Goal: Information Seeking & Learning: Check status

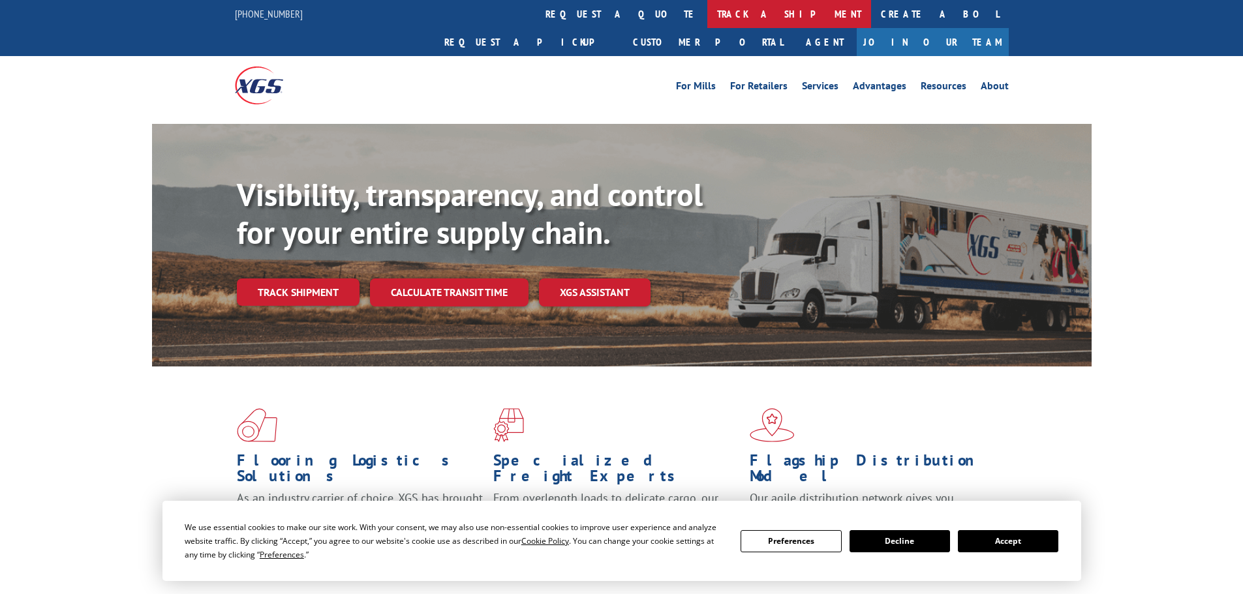
click at [707, 15] on link "track a shipment" at bounding box center [789, 14] width 164 height 28
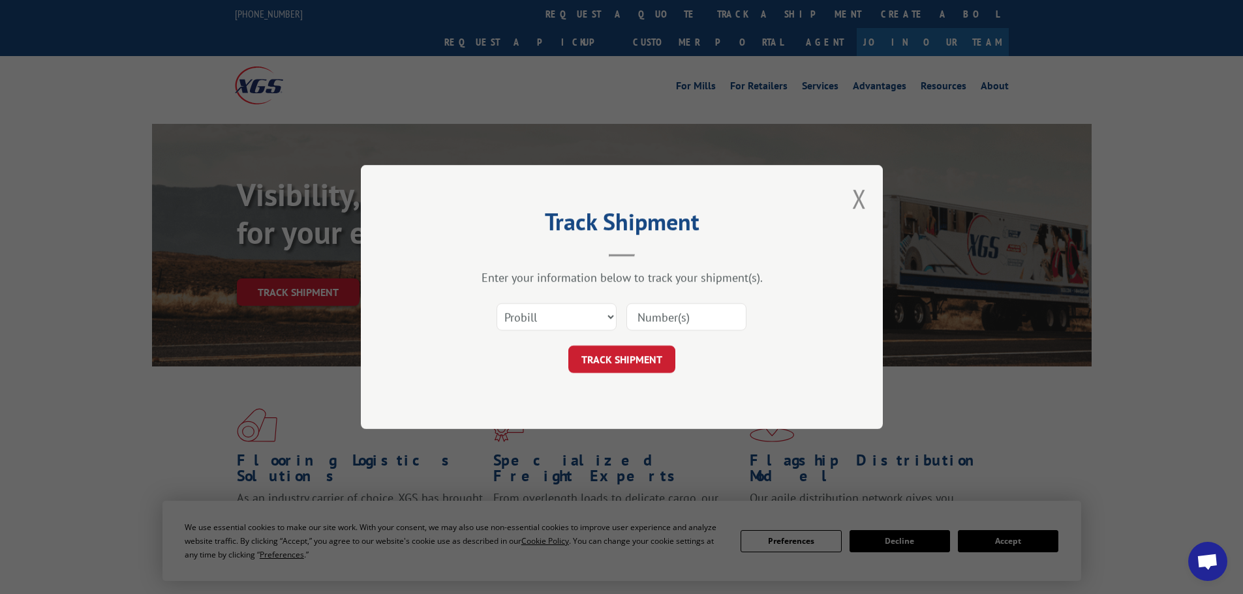
paste input "16755940"
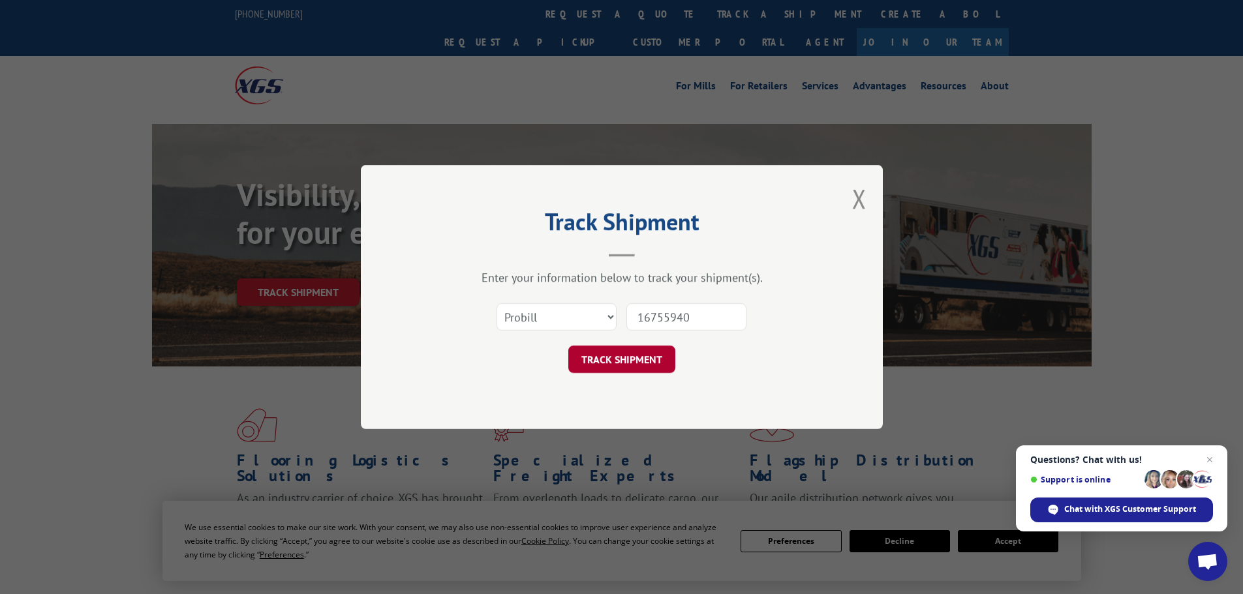
type input "16755940"
click at [624, 359] on button "TRACK SHIPMENT" at bounding box center [621, 359] width 107 height 27
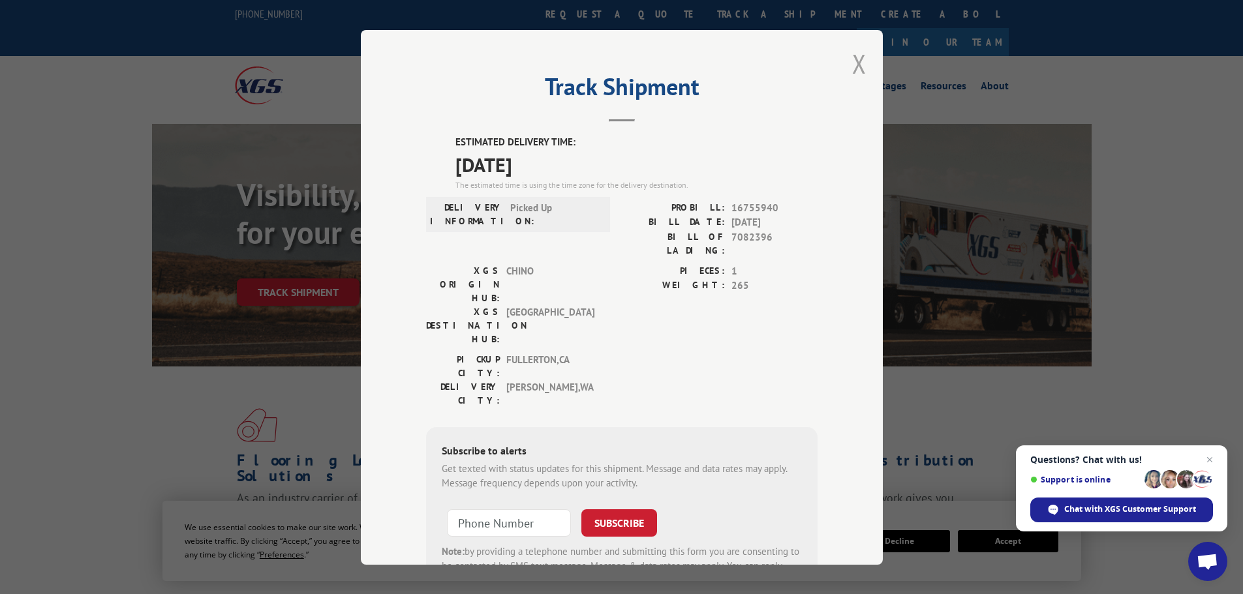
click at [852, 61] on button "Close modal" at bounding box center [859, 63] width 14 height 35
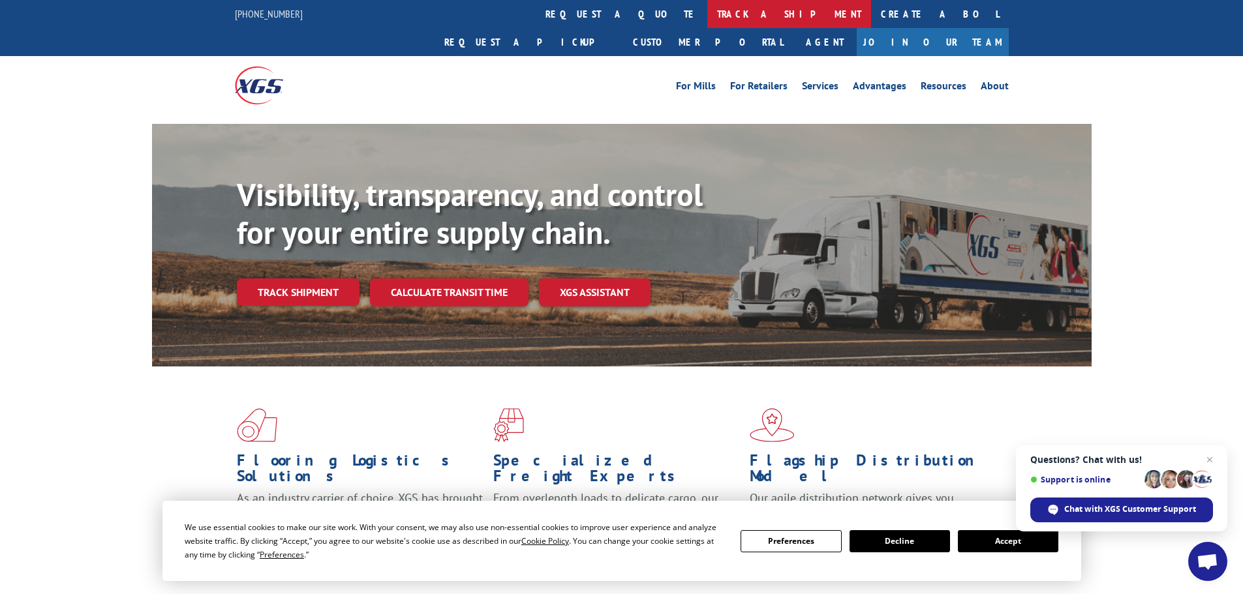
click at [707, 18] on link "track a shipment" at bounding box center [789, 14] width 164 height 28
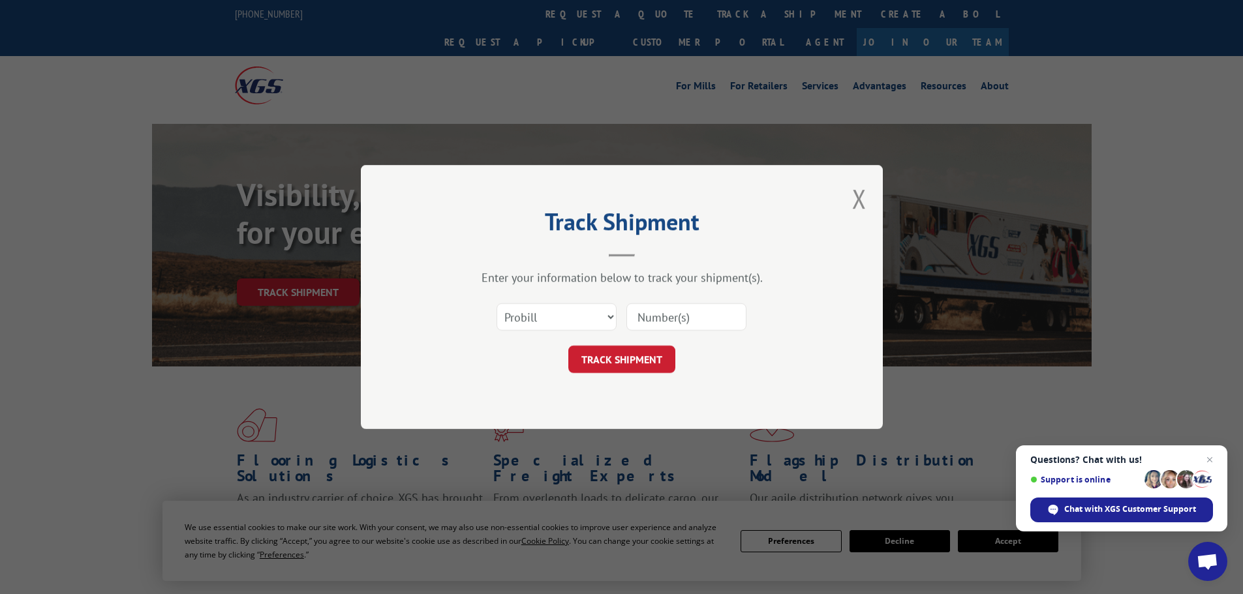
click at [671, 319] on input at bounding box center [686, 316] width 120 height 27
paste input "17695601"
type input "17695601"
click at [608, 357] on button "TRACK SHIPMENT" at bounding box center [621, 359] width 107 height 27
